Goal: Task Accomplishment & Management: Manage account settings

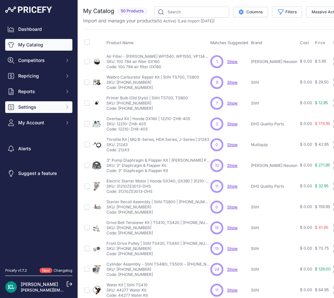
click at [41, 107] on span "Settings" at bounding box center [39, 107] width 43 height 6
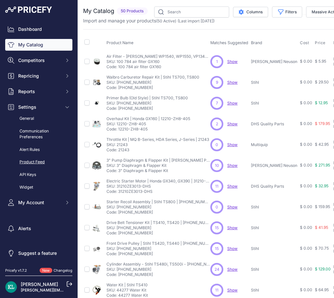
click at [29, 164] on link "Product Feed" at bounding box center [38, 161] width 67 height 11
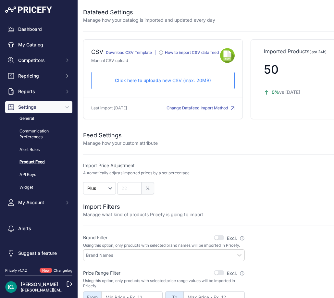
click at [152, 84] on p "Click here to upload a new CSV (max. 20MB)" at bounding box center [163, 80] width 132 height 6
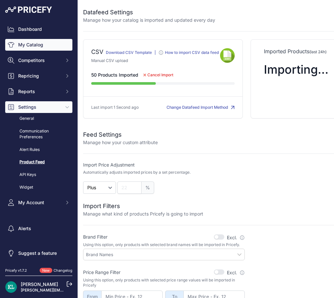
click at [38, 44] on link "My Catalog" at bounding box center [38, 45] width 67 height 12
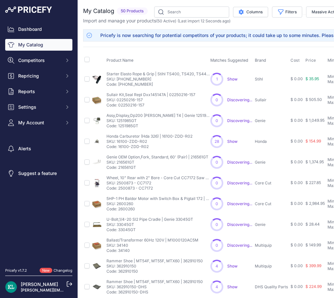
drag, startPoint x: 151, startPoint y: 86, endPoint x: 117, endPoint y: 87, distance: 33.5
click at [117, 87] on td "Starter Elasto Rope & Grip | Stihl TS400, TS420, TS440, TS700, TS800 | 0000-190…" at bounding box center [157, 78] width 104 height 21
copy p "0000-190-3414"
